Goal: Navigation & Orientation: Find specific page/section

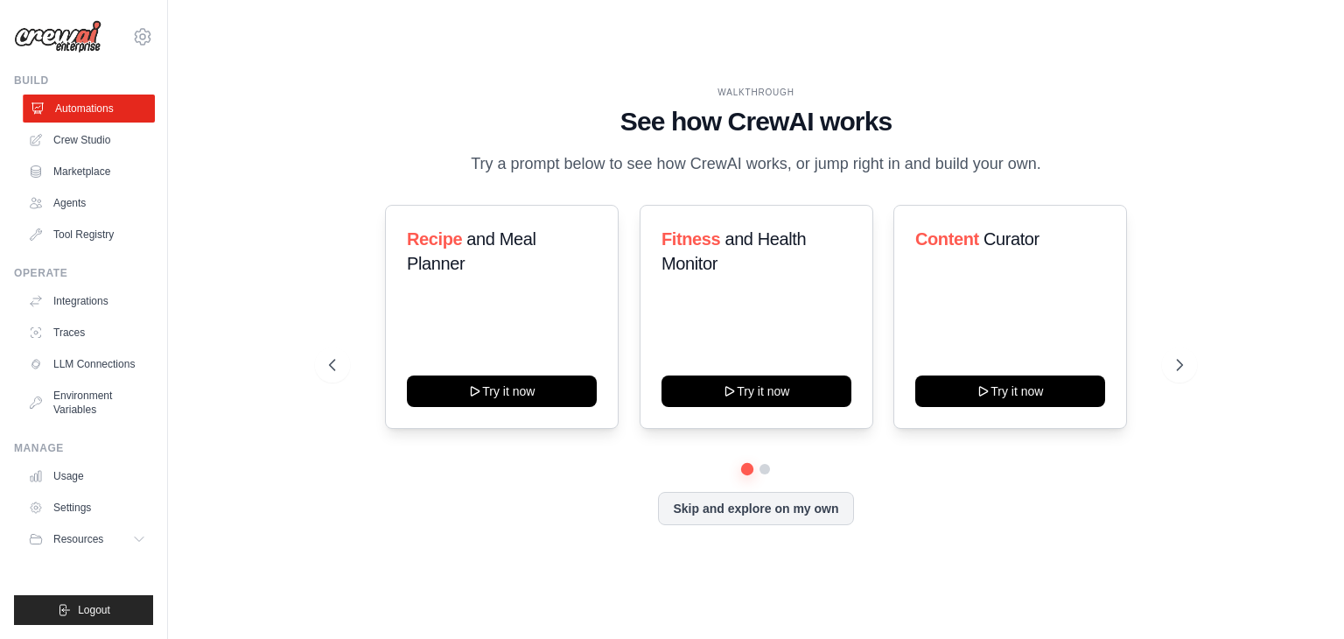
click at [102, 103] on link "Automations" at bounding box center [89, 109] width 132 height 28
click at [64, 208] on link "Agents" at bounding box center [89, 203] width 132 height 28
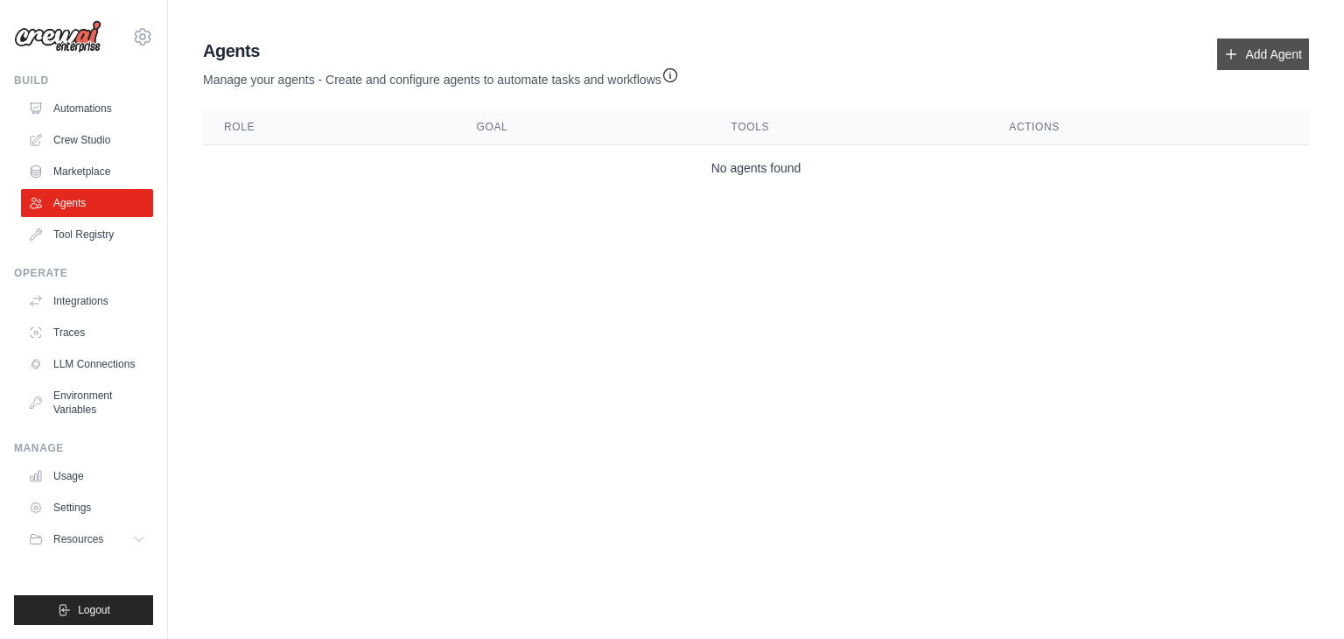
click at [1264, 45] on link "Add Agent" at bounding box center [1263, 55] width 92 height 32
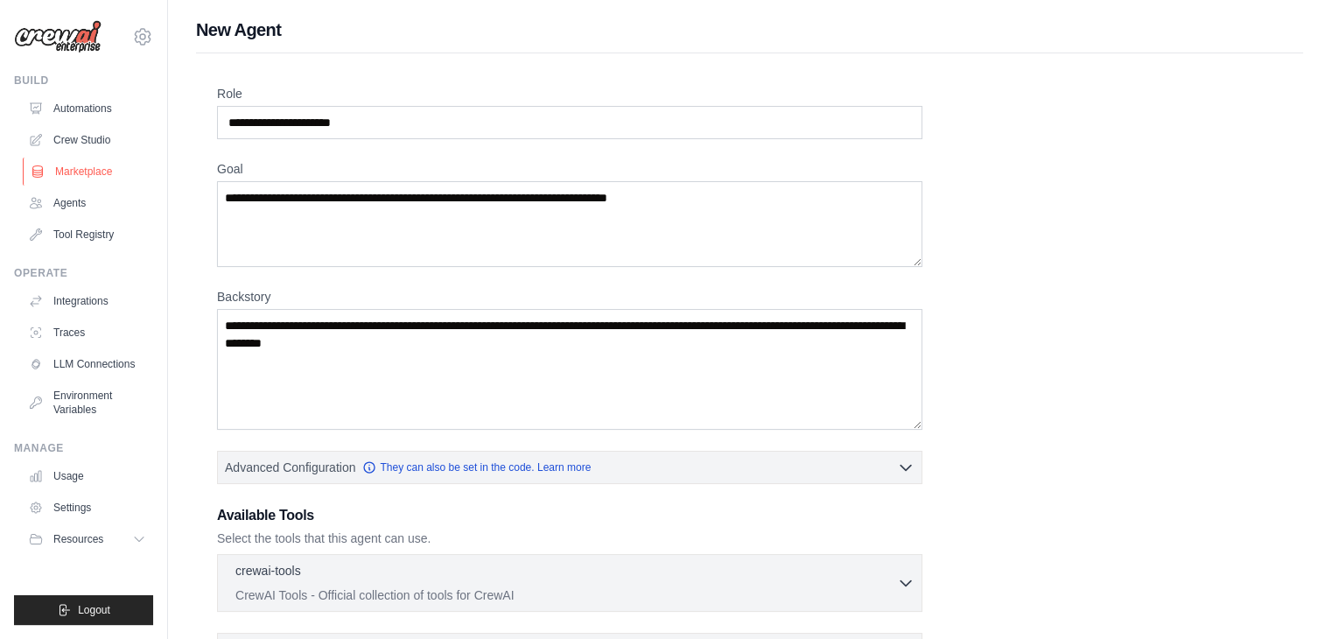
click at [74, 169] on link "Marketplace" at bounding box center [89, 172] width 132 height 28
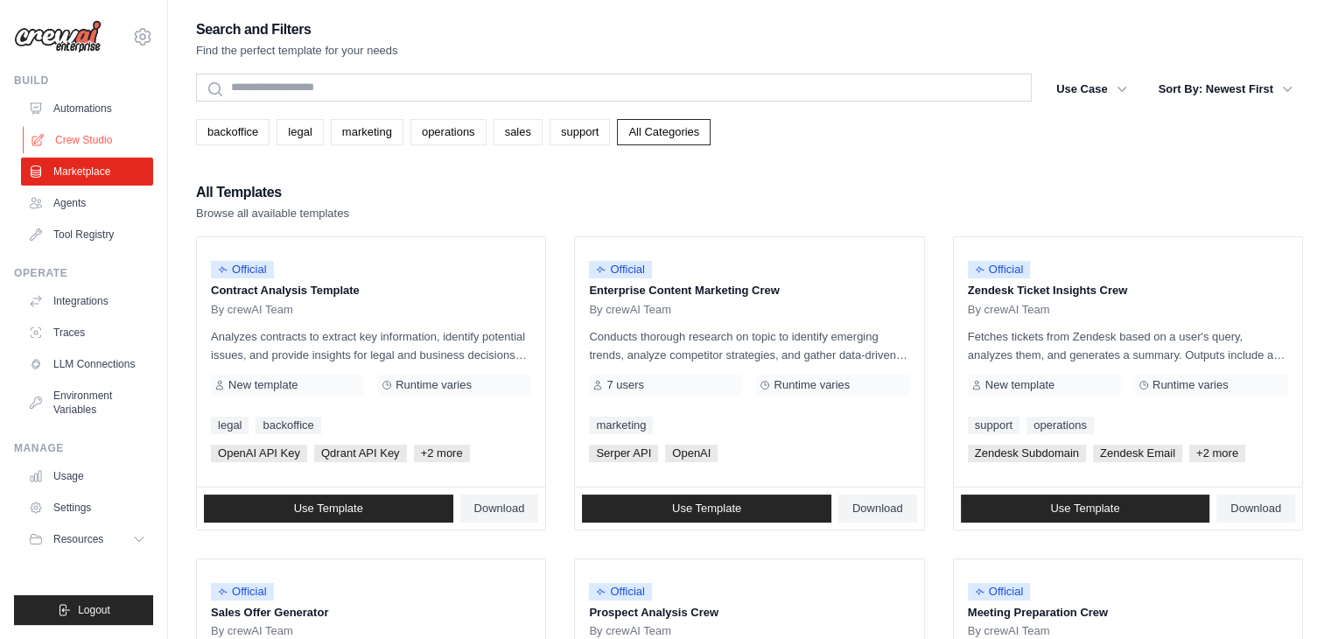
click at [83, 136] on link "Crew Studio" at bounding box center [89, 140] width 132 height 28
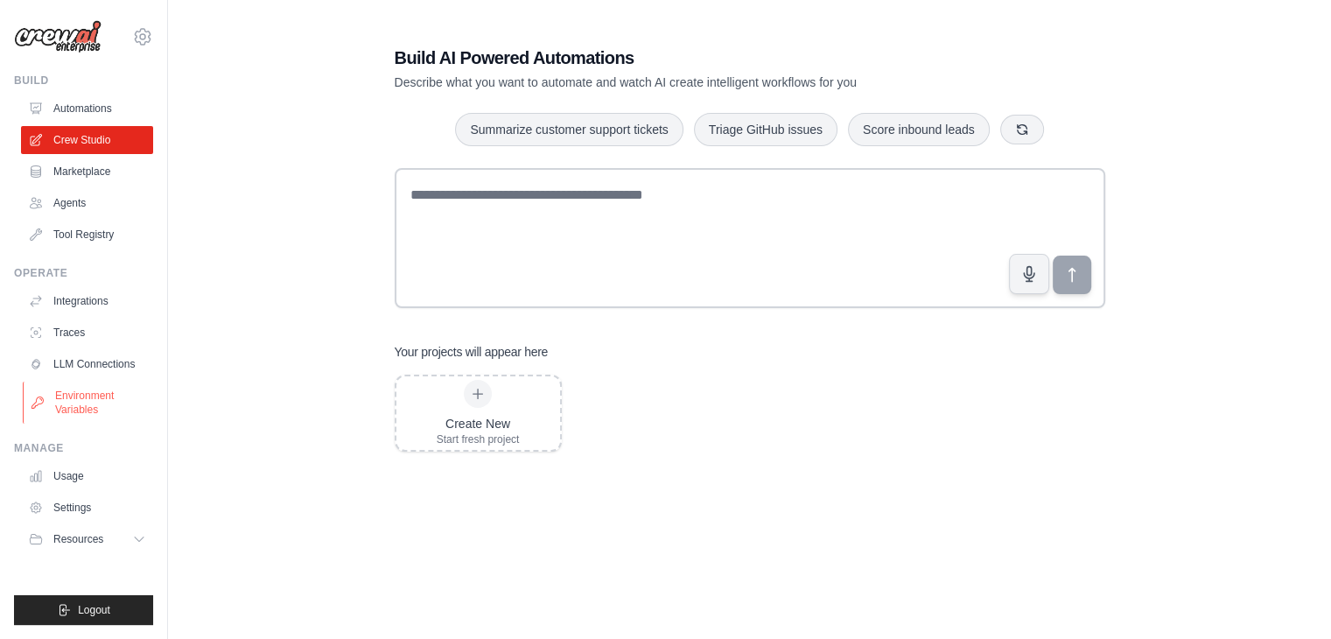
drag, startPoint x: 81, startPoint y: 427, endPoint x: 74, endPoint y: 407, distance: 21.0
click at [81, 427] on ul "Build Automations Crew Studio Marketplace Agents" at bounding box center [83, 349] width 139 height 551
click at [83, 204] on link "Agents" at bounding box center [89, 203] width 132 height 28
drag, startPoint x: 81, startPoint y: 194, endPoint x: 69, endPoint y: 207, distance: 17.4
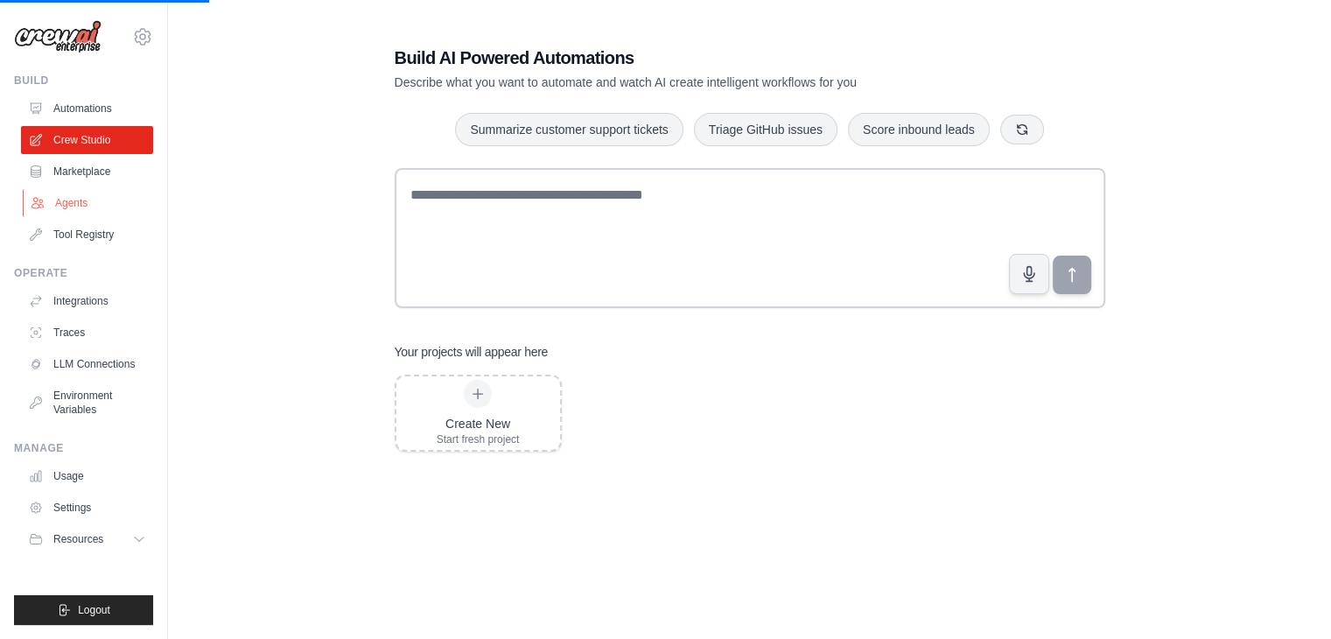
click at [69, 207] on link "Agents" at bounding box center [89, 203] width 132 height 28
click at [76, 172] on link "Marketplace" at bounding box center [89, 172] width 132 height 28
